Goal: Transaction & Acquisition: Purchase product/service

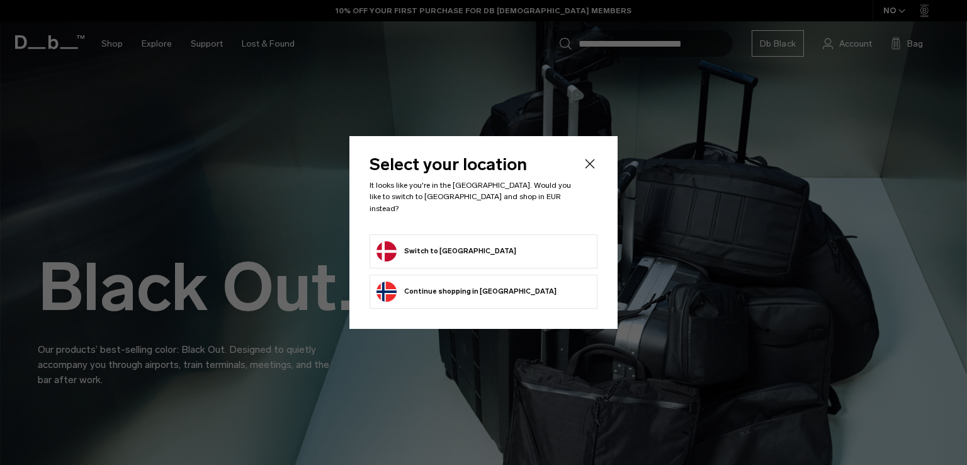
click at [390, 245] on button "Switch to [GEOGRAPHIC_DATA]" at bounding box center [446, 251] width 140 height 20
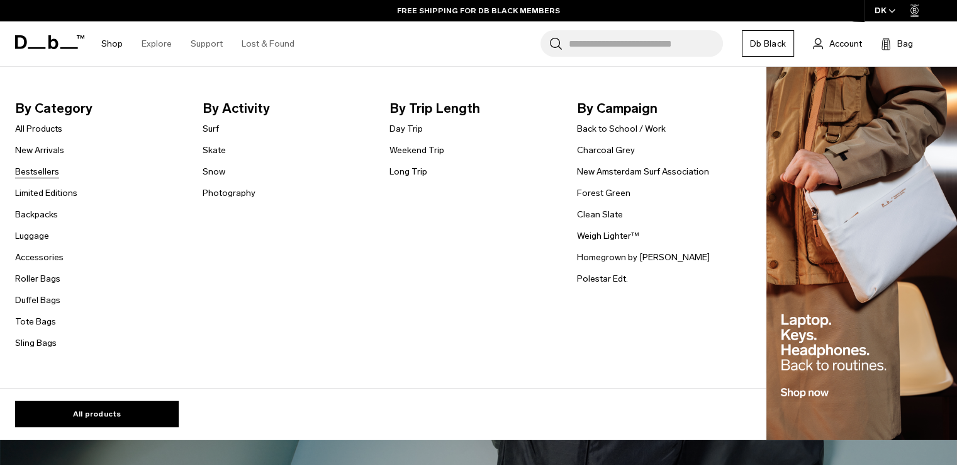
click at [40, 177] on link "Bestsellers" at bounding box center [37, 171] width 44 height 13
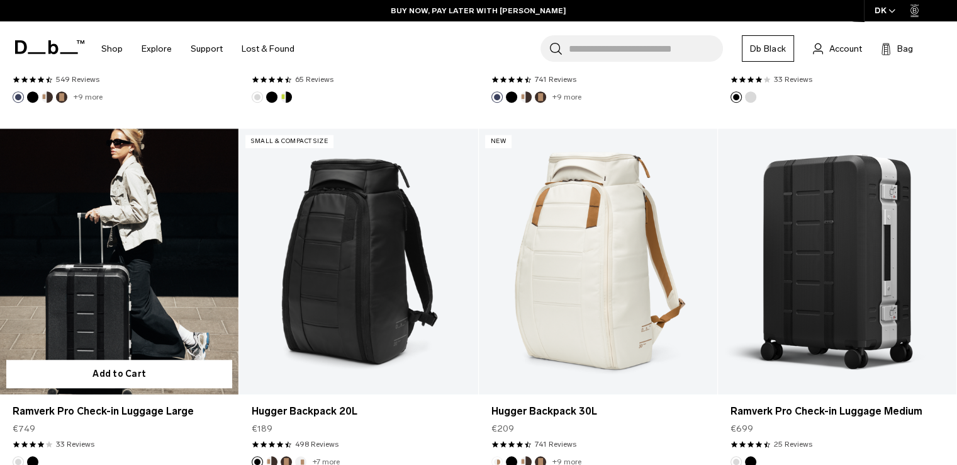
scroll to position [1070, 0]
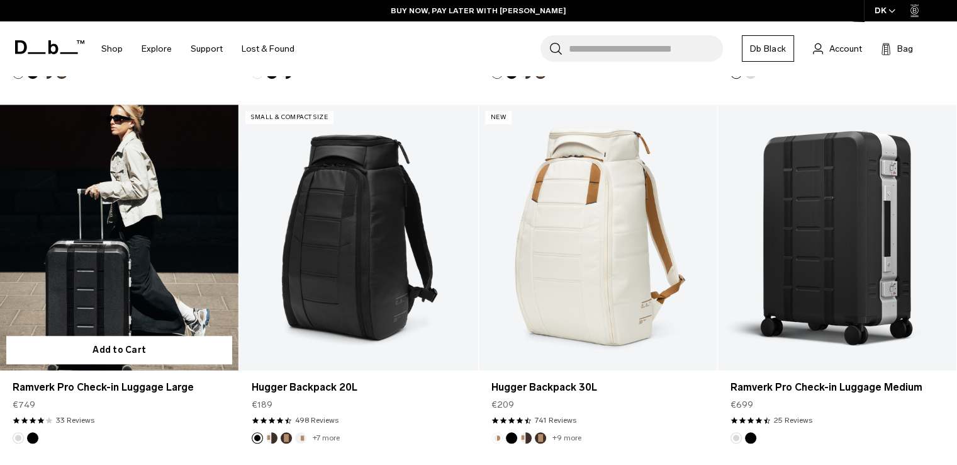
click at [31, 438] on button "Black Out" at bounding box center [32, 437] width 11 height 11
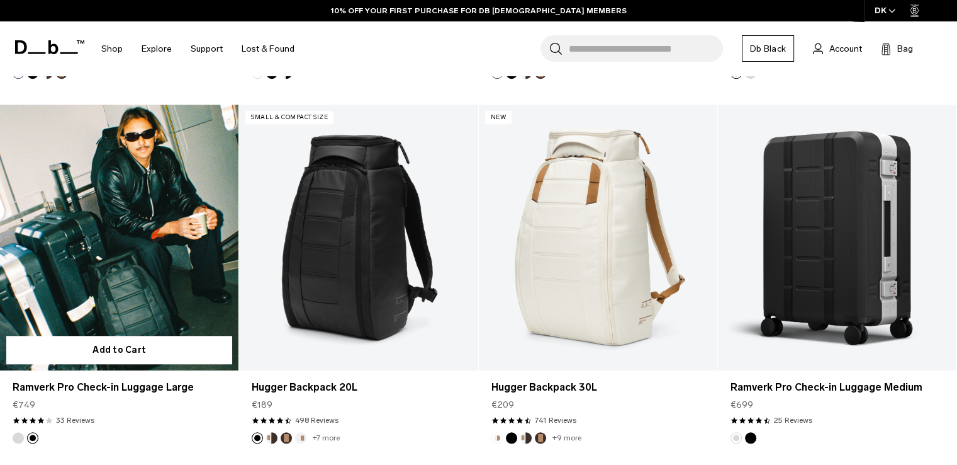
click at [20, 435] on button "Silver" at bounding box center [18, 437] width 11 height 11
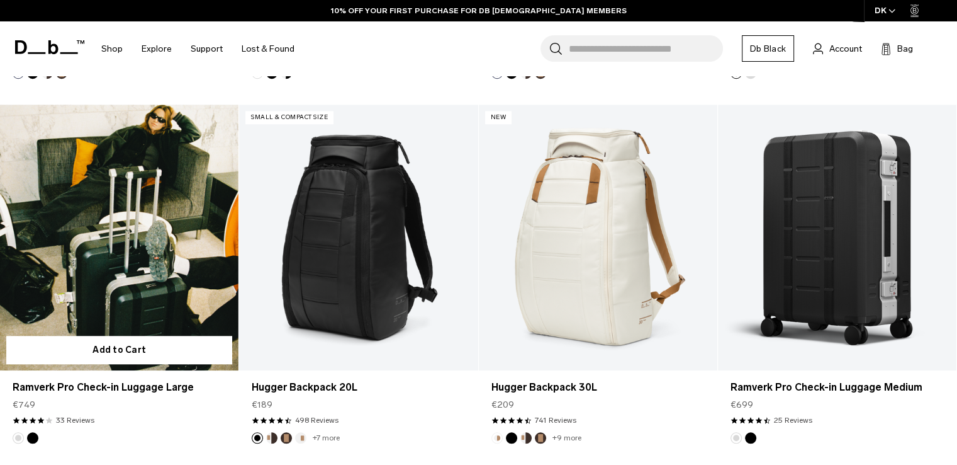
click at [27, 439] on img "Black Out" at bounding box center [33, 438] width 14 height 14
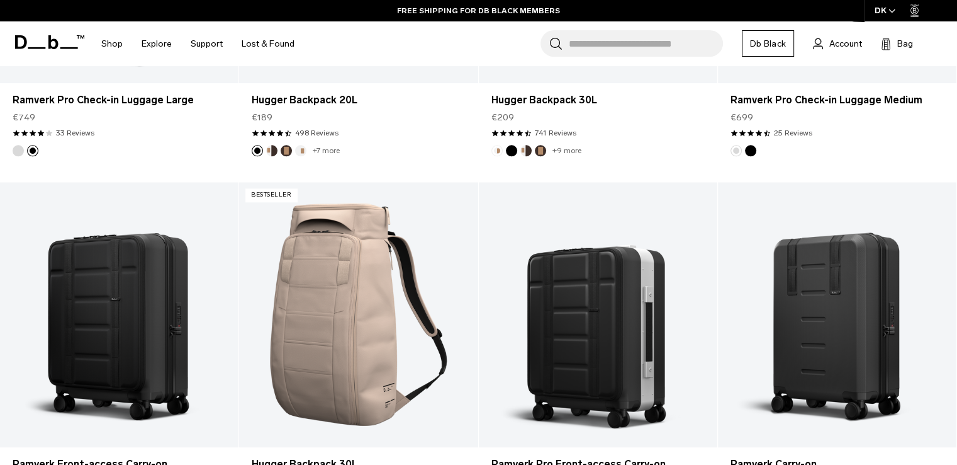
scroll to position [1322, 0]
